Goal: Information Seeking & Learning: Learn about a topic

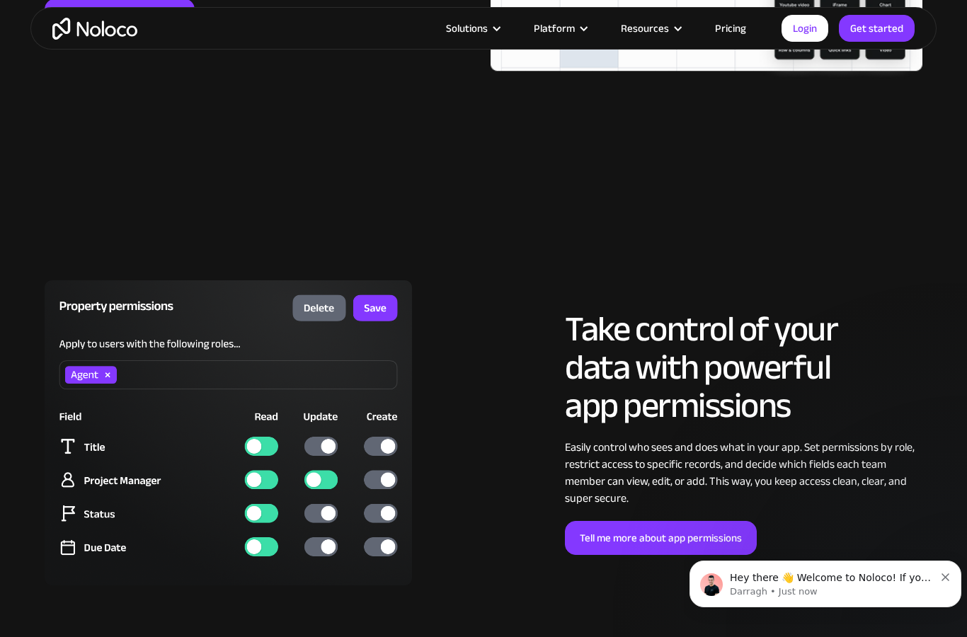
click at [79, 424] on img at bounding box center [229, 432] width 368 height 305
click at [388, 455] on img at bounding box center [229, 432] width 368 height 305
click at [375, 492] on img at bounding box center [229, 432] width 368 height 305
click at [384, 521] on img at bounding box center [229, 432] width 368 height 305
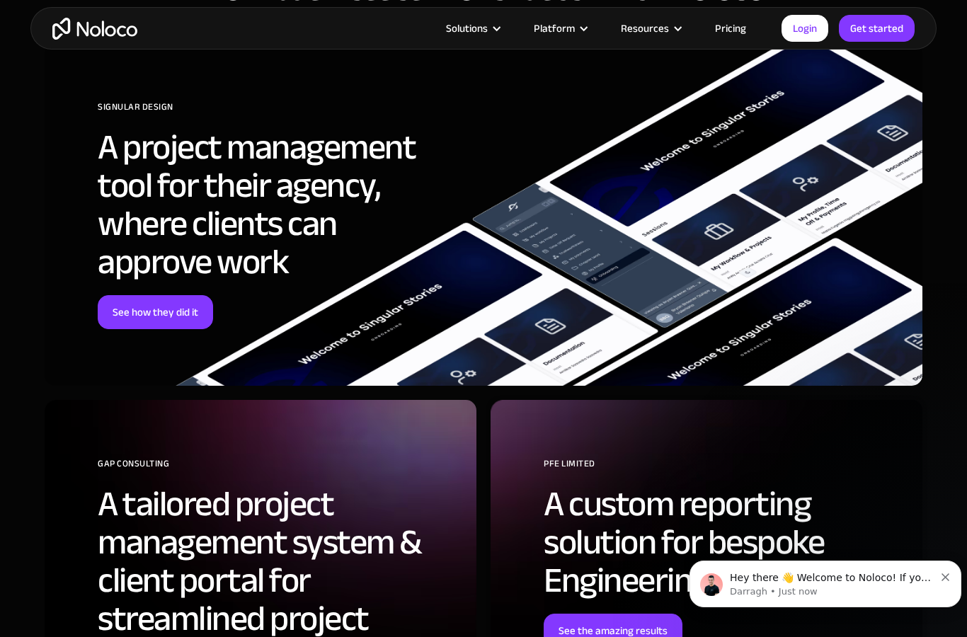
scroll to position [5332, 0]
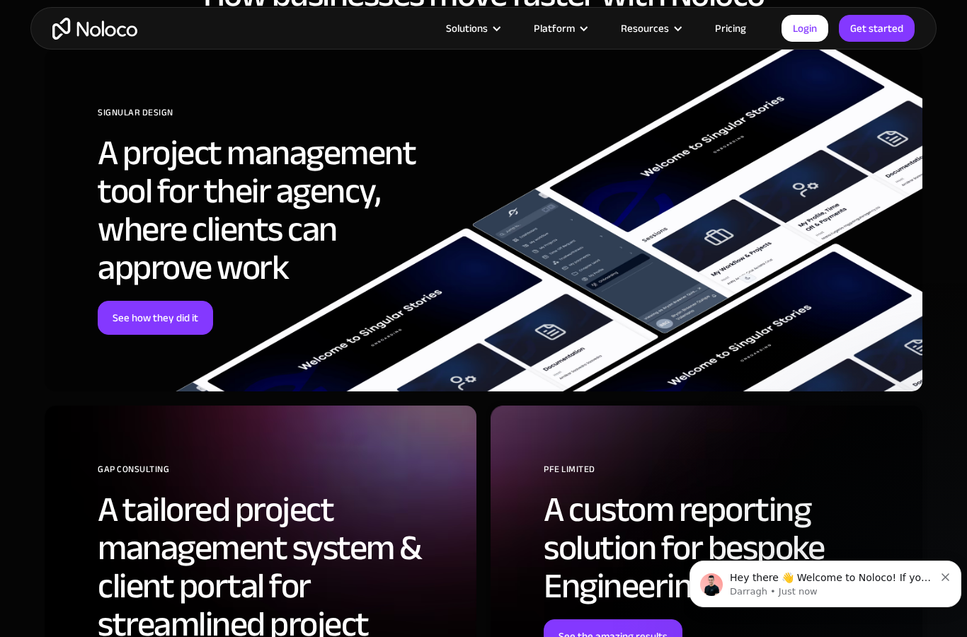
click at [127, 315] on link "See how they did it" at bounding box center [155, 318] width 115 height 34
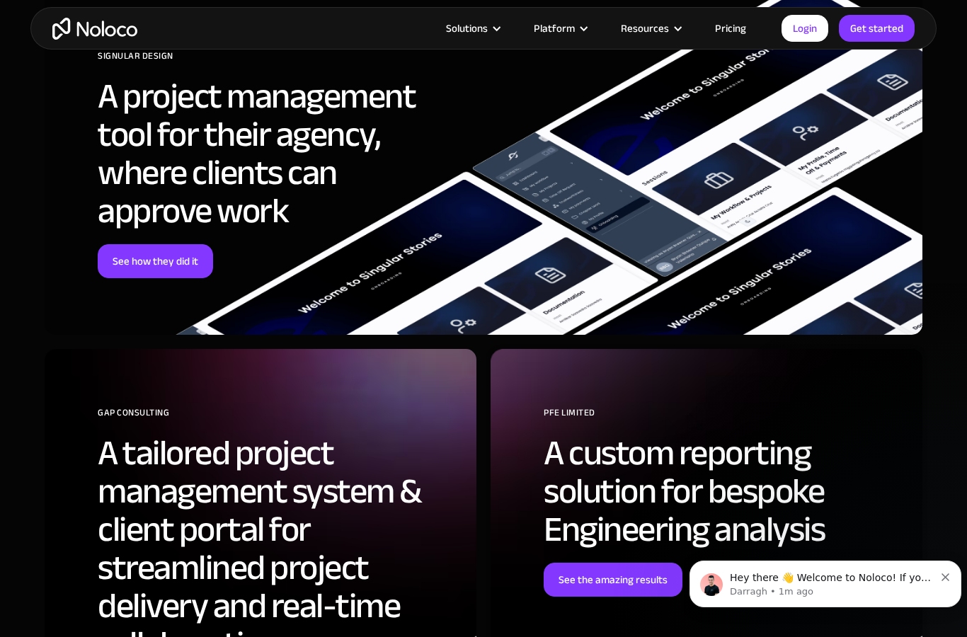
click at [572, 35] on div "Platform" at bounding box center [554, 28] width 41 height 18
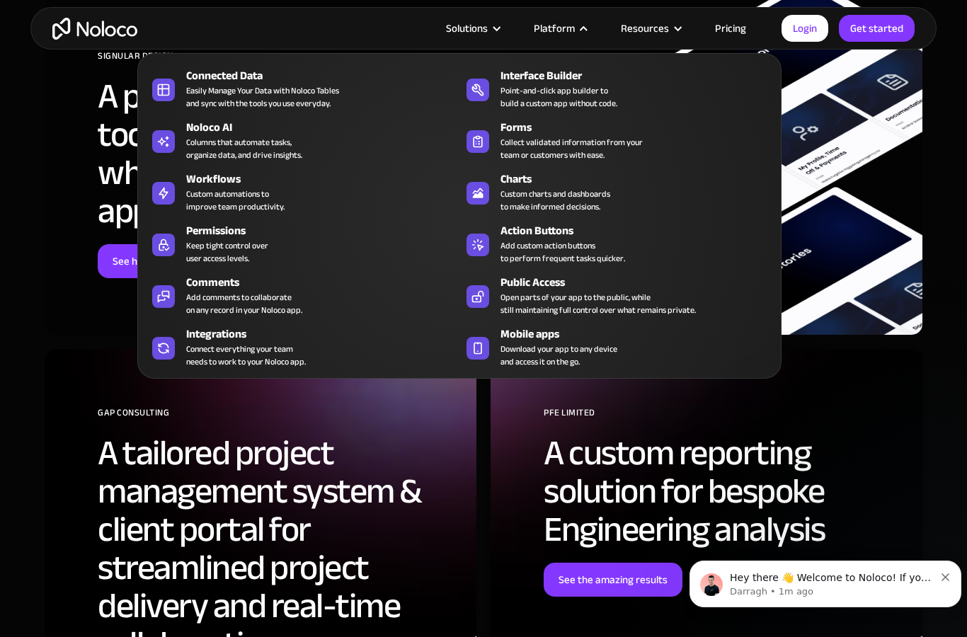
click at [180, 357] on link "Integrations Connect everything your team needs to work to your Noloco app." at bounding box center [302, 347] width 314 height 48
click at [259, 363] on div "Connect everything your team needs to work to your Noloco app." at bounding box center [246, 355] width 120 height 25
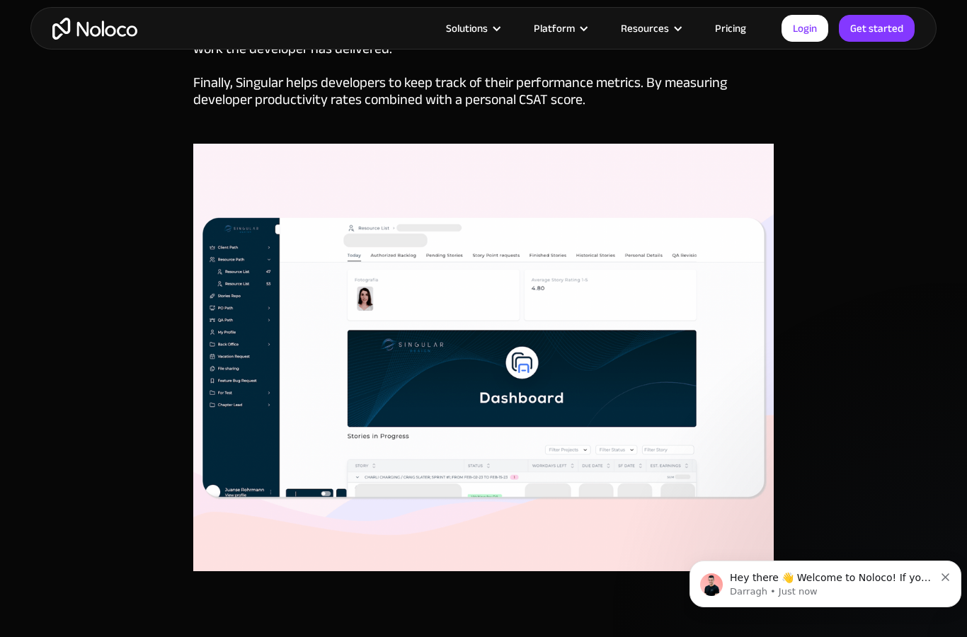
scroll to position [2766, 0]
click at [487, 376] on img at bounding box center [483, 358] width 581 height 428
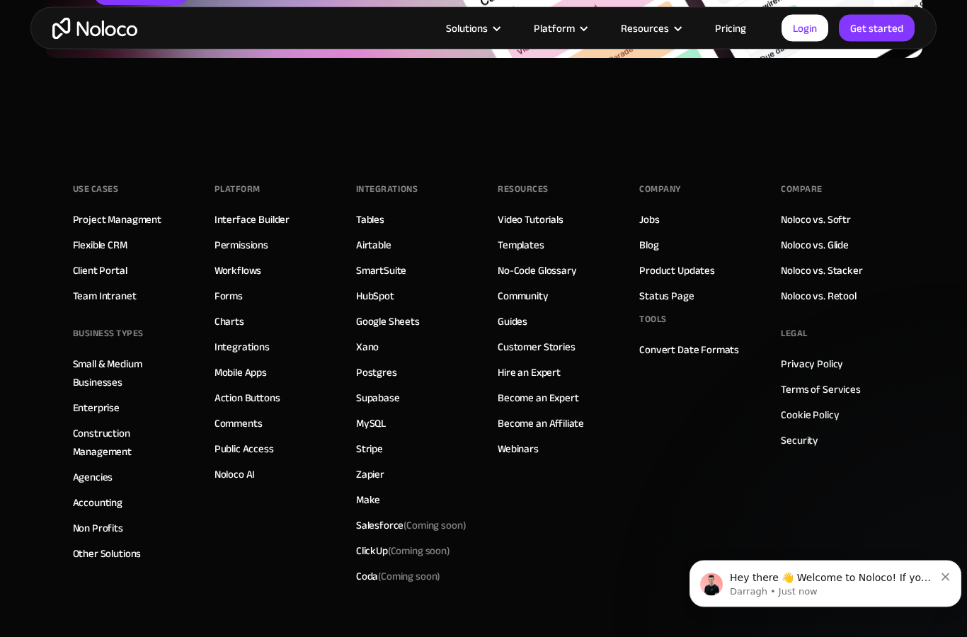
scroll to position [6097, 0]
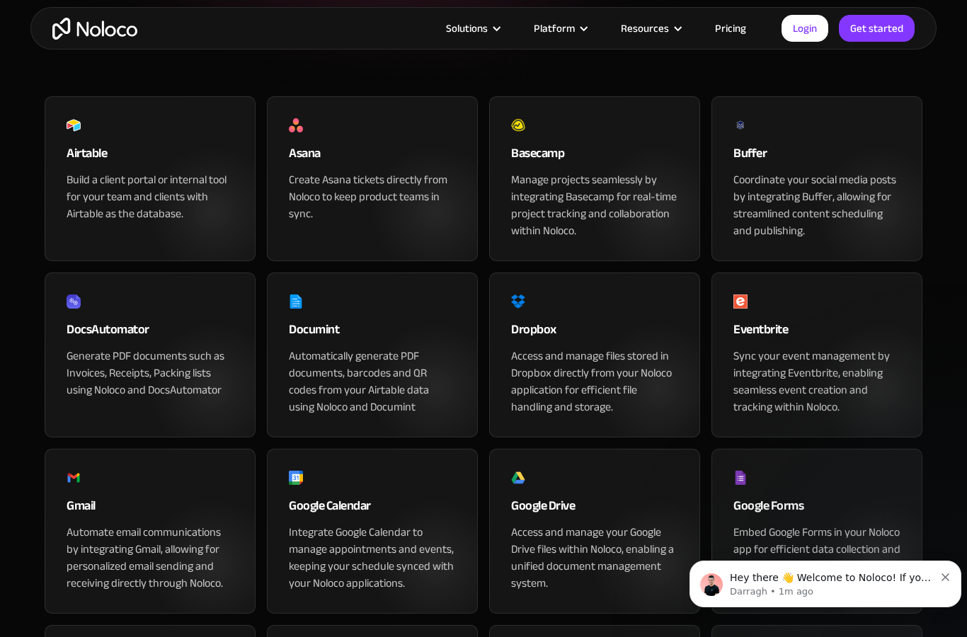
scroll to position [335, 0]
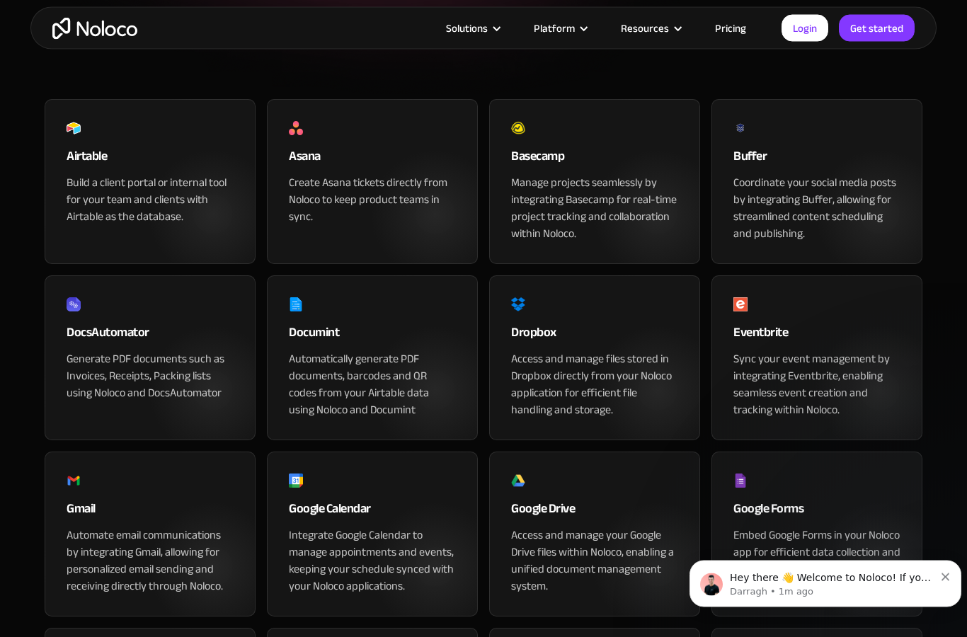
click at [439, 42] on input "Native Integrations" at bounding box center [452, 29] width 115 height 25
checkbox input "true"
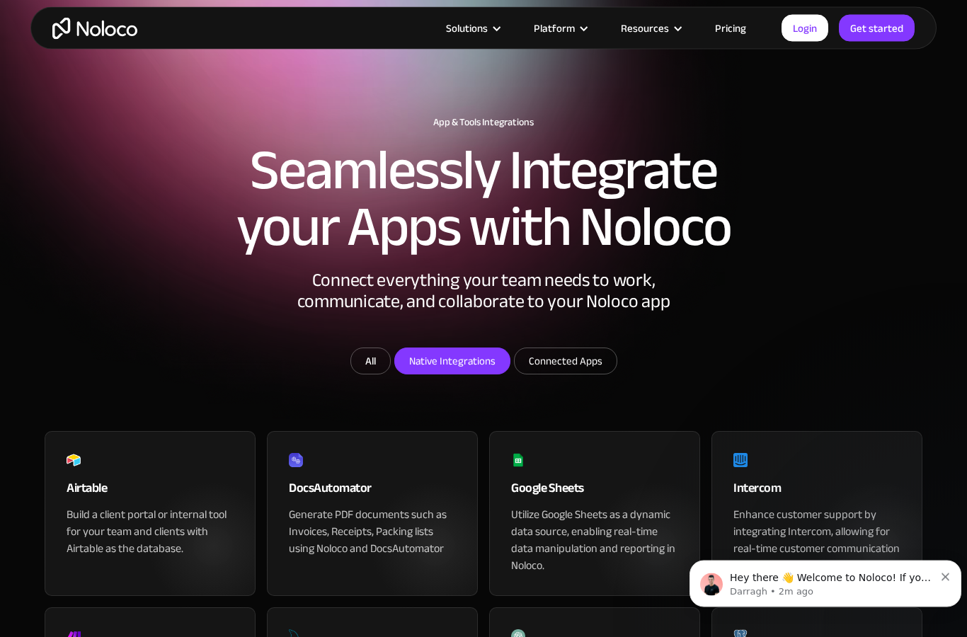
scroll to position [0, 0]
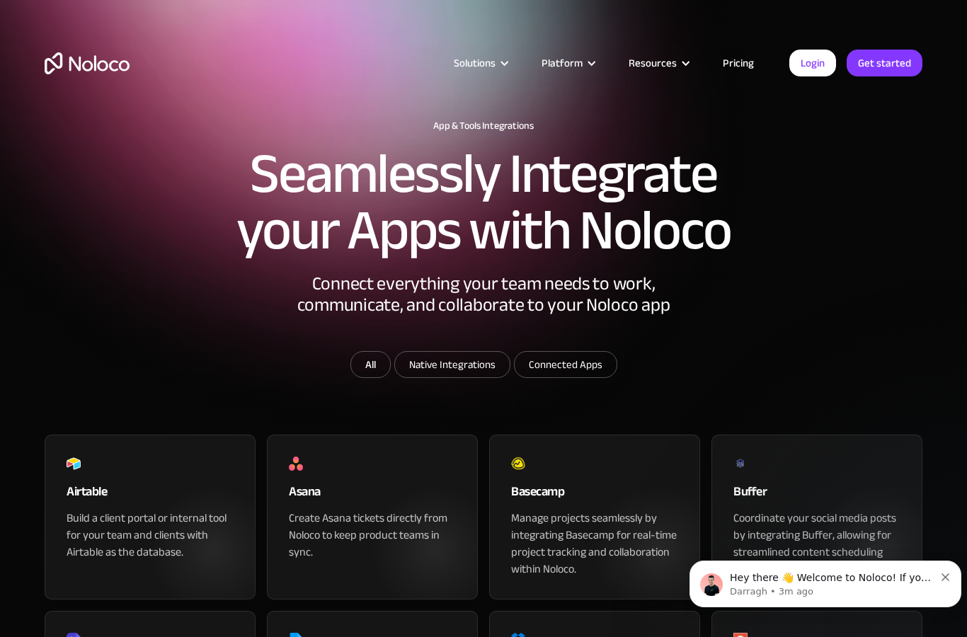
click at [570, 378] on input "Connected Apps" at bounding box center [566, 364] width 102 height 25
checkbox input "true"
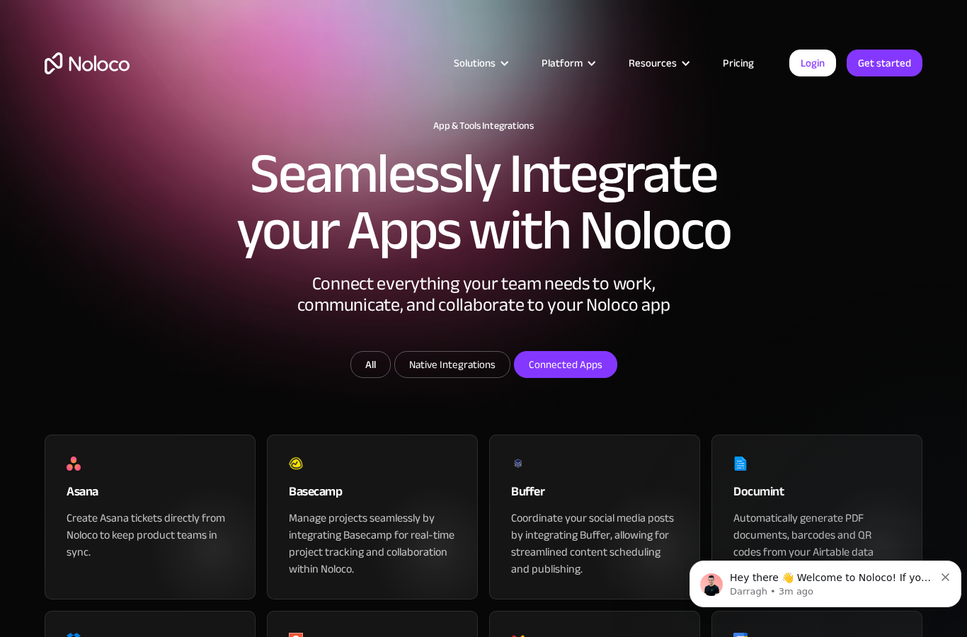
click at [496, 70] on div "Solutions" at bounding box center [475, 63] width 42 height 18
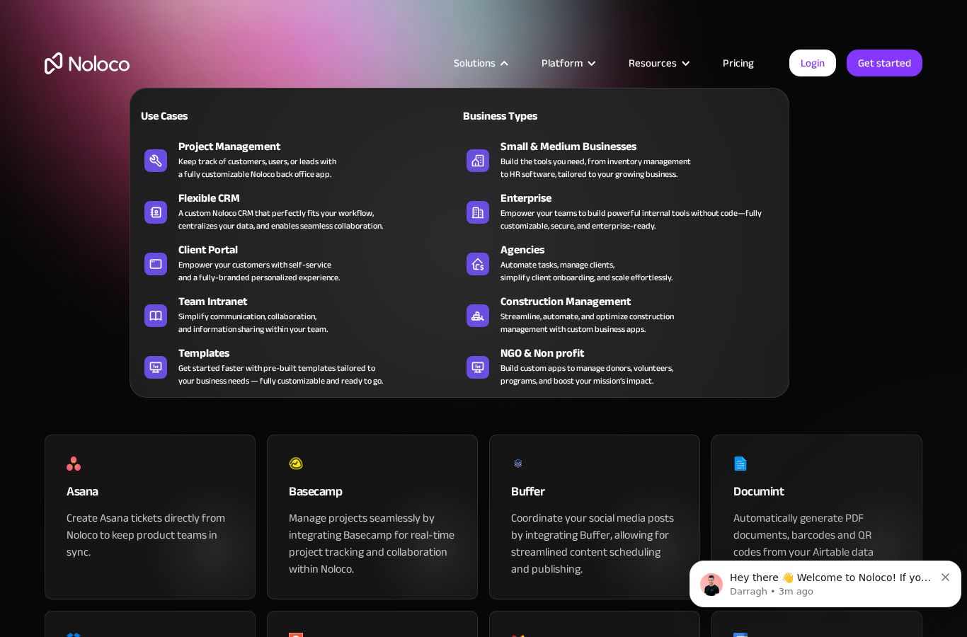
click at [571, 64] on div "Platform" at bounding box center [562, 63] width 41 height 18
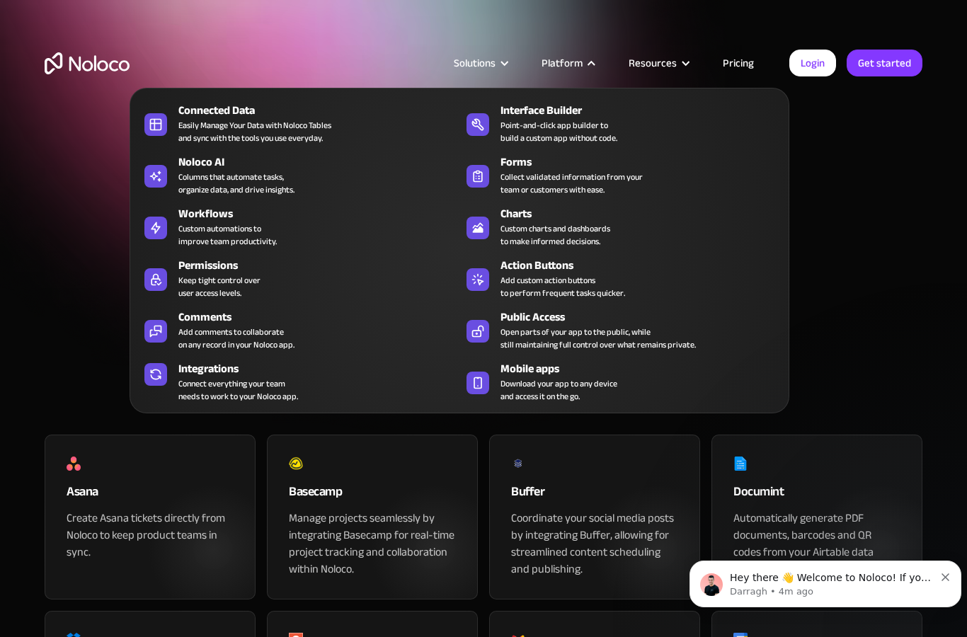
click at [225, 126] on div "Easily Manage Your Data with Noloco Tables and sync with the tools you use ever…" at bounding box center [254, 131] width 153 height 25
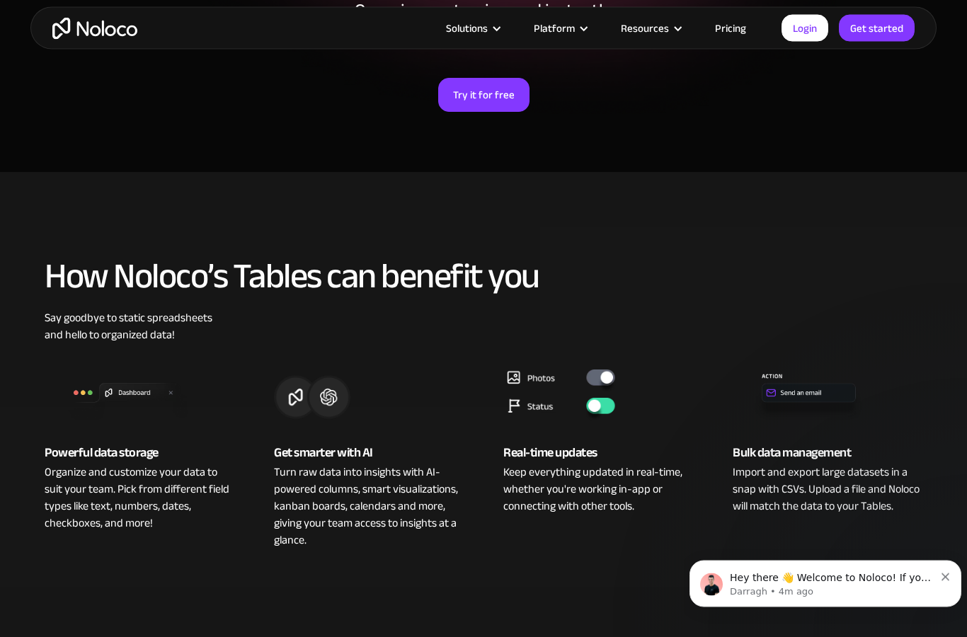
scroll to position [313, 0]
click at [55, 395] on img at bounding box center [140, 393] width 190 height 57
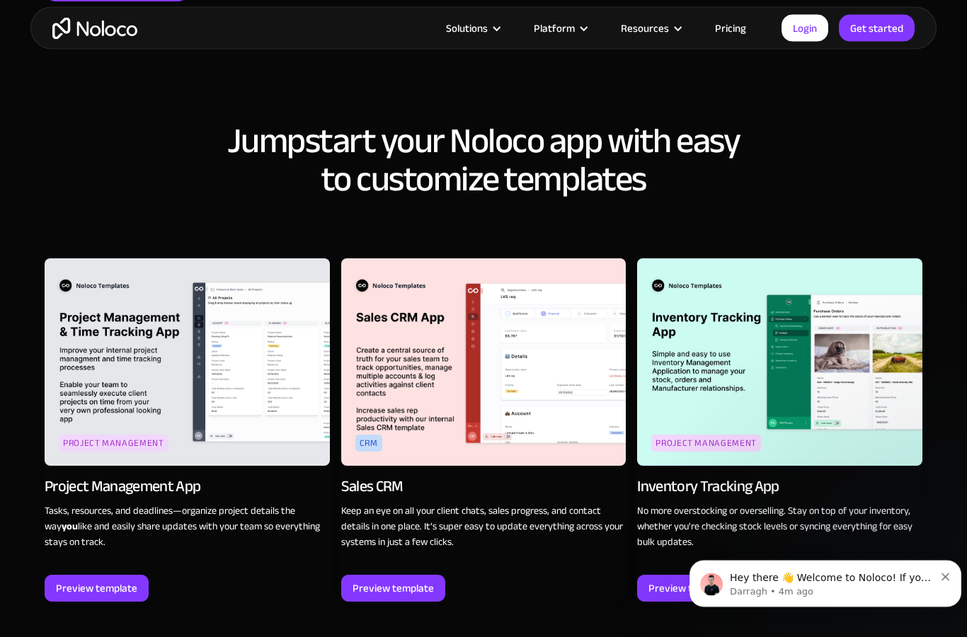
scroll to position [1598, 0]
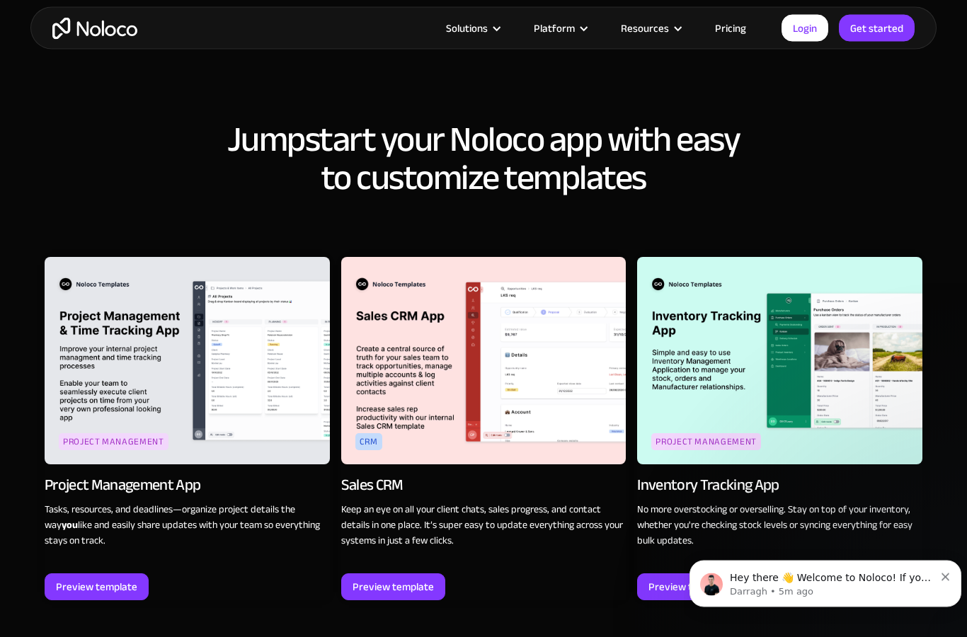
click at [93, 335] on img at bounding box center [187, 362] width 285 height 208
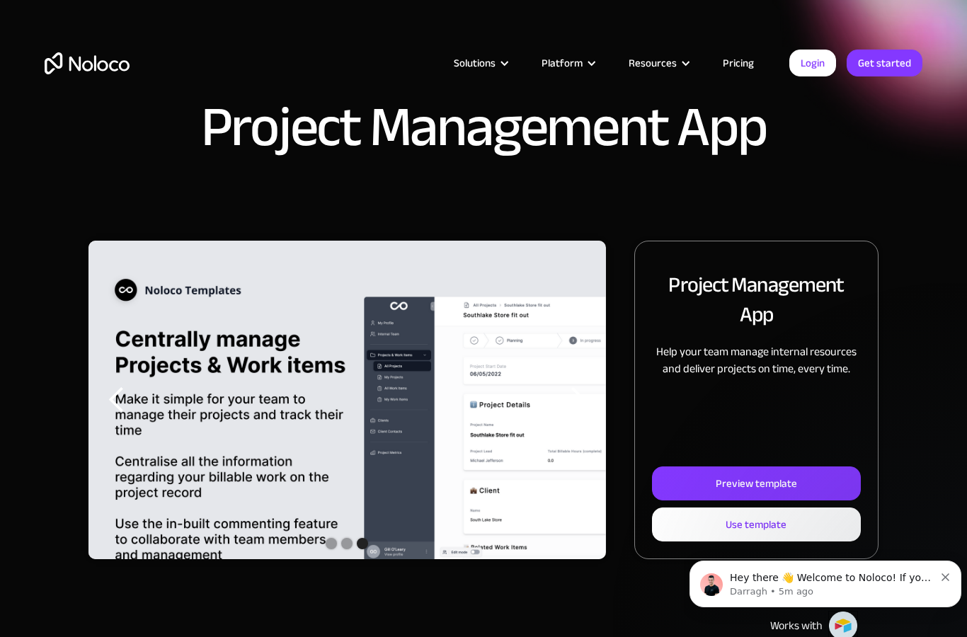
click at [795, 472] on link "Preview template" at bounding box center [756, 484] width 209 height 34
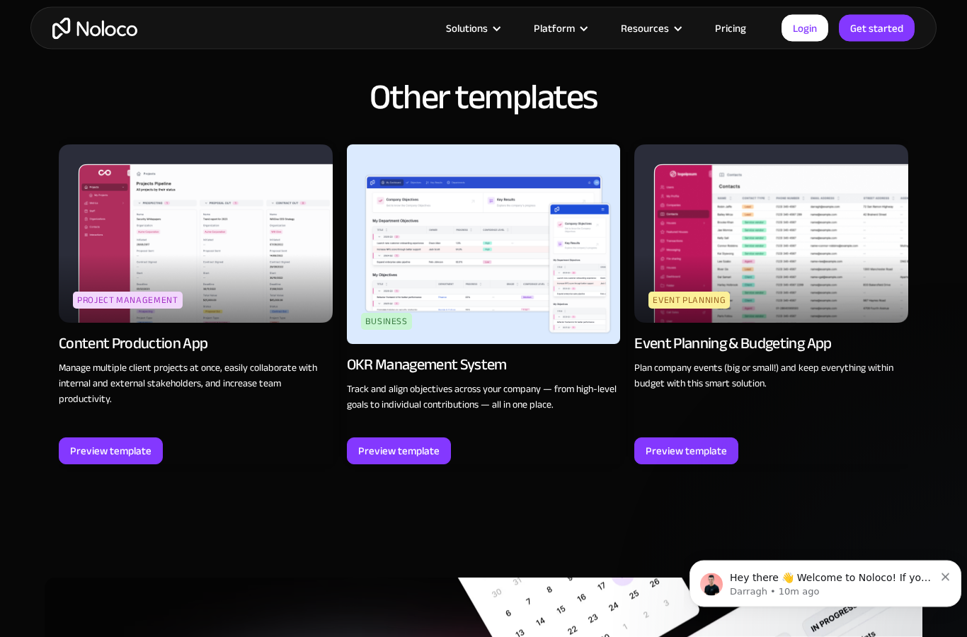
scroll to position [1526, 0]
click at [403, 450] on div "Preview template" at bounding box center [398, 451] width 81 height 18
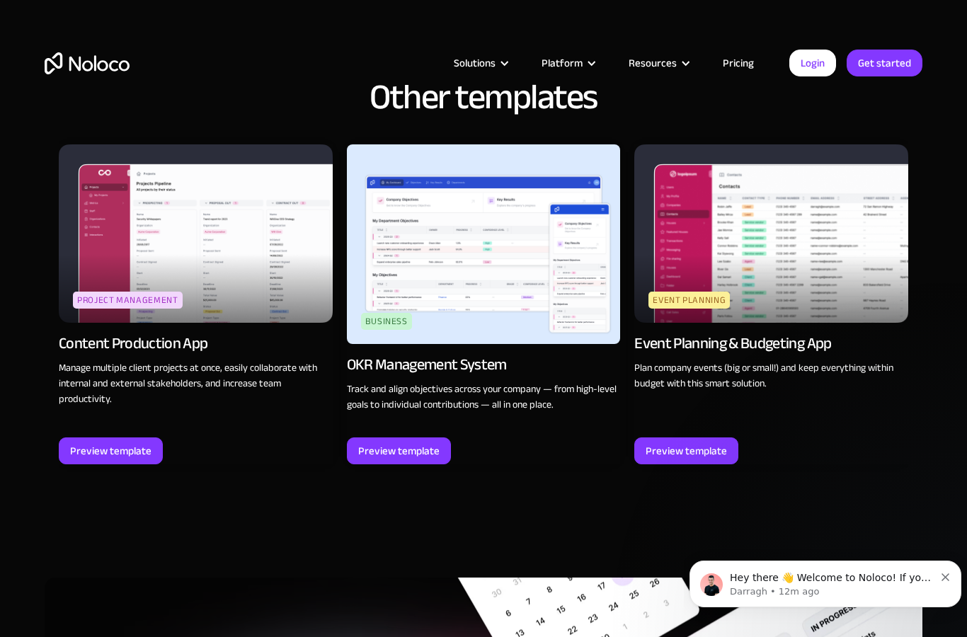
scroll to position [1583, 0]
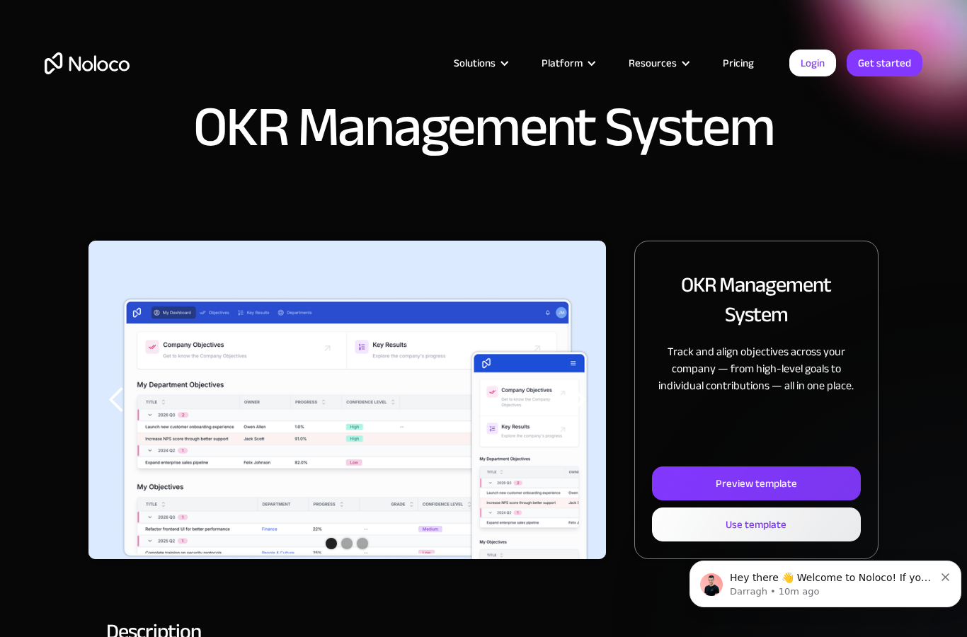
click at [768, 482] on div "Preview template" at bounding box center [756, 484] width 81 height 18
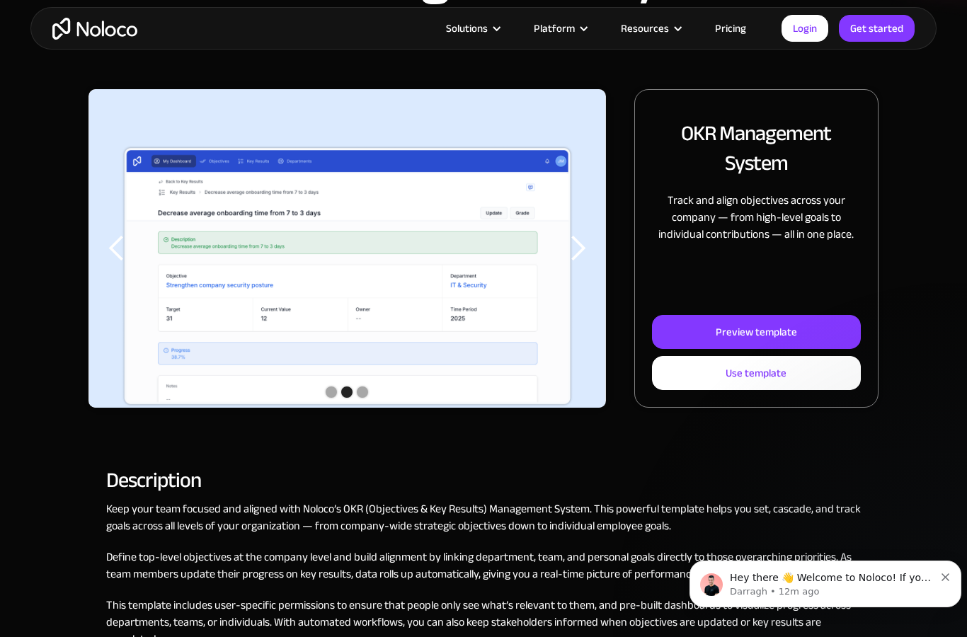
scroll to position [150, 0]
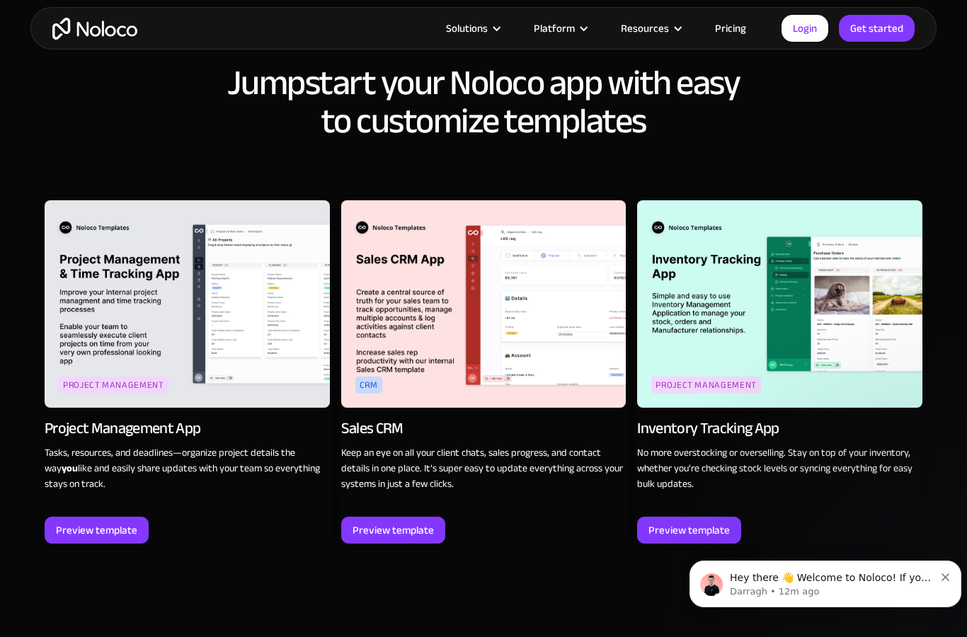
click at [467, 280] on img at bounding box center [483, 304] width 285 height 208
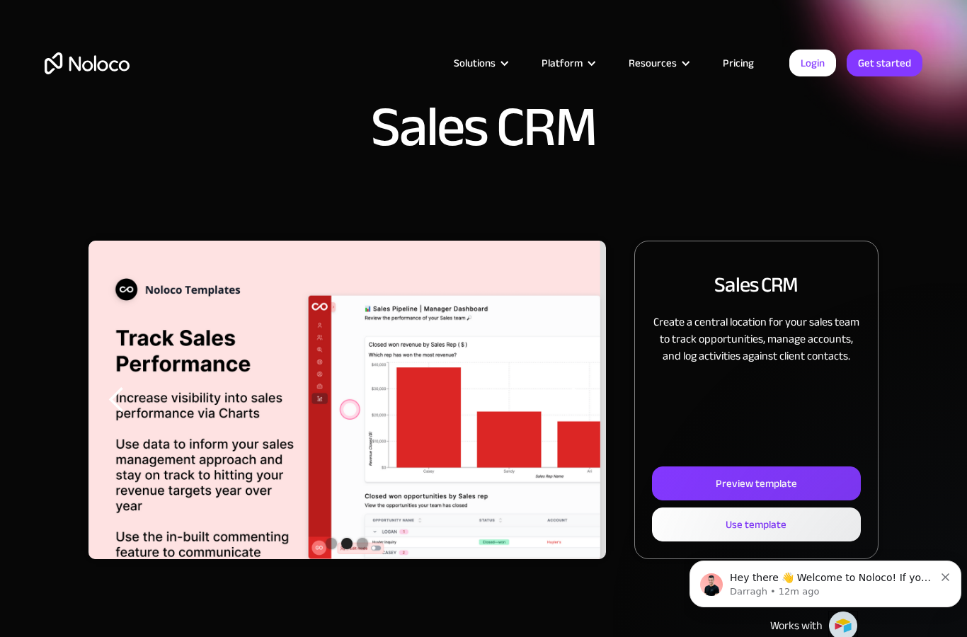
click at [778, 482] on div "Preview template" at bounding box center [756, 484] width 81 height 18
